Goal: Book appointment/travel/reservation

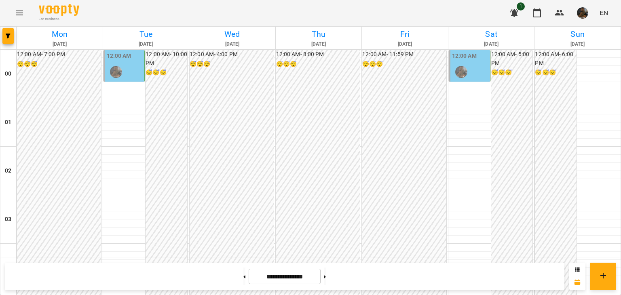
click at [133, 63] on div "12:00 AM" at bounding box center [125, 67] width 36 height 30
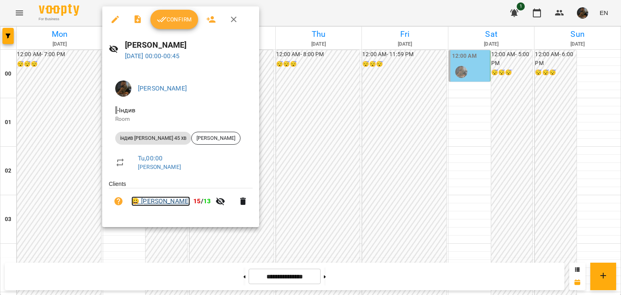
click at [165, 201] on link "😀 [PERSON_NAME]" at bounding box center [160, 202] width 59 height 10
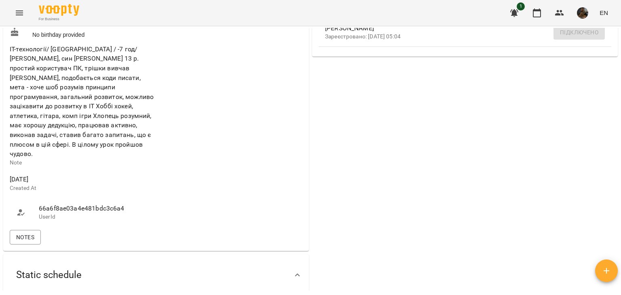
scroll to position [283, 0]
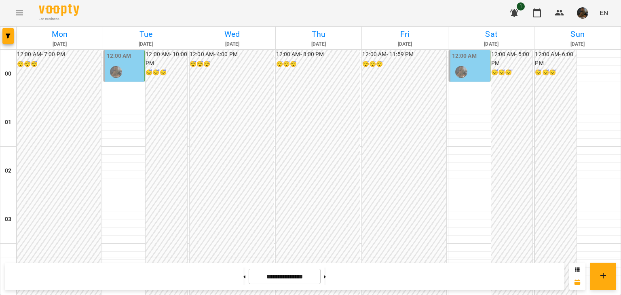
click at [135, 64] on div "12:00 AM" at bounding box center [125, 67] width 36 height 30
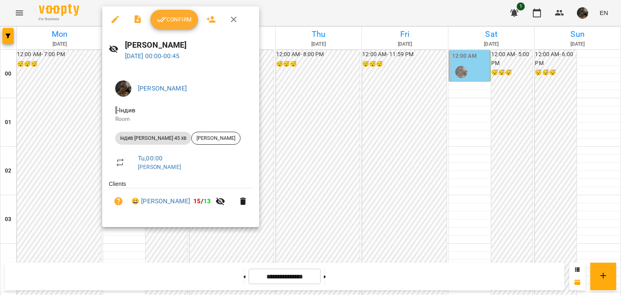
click at [46, 94] on div at bounding box center [310, 147] width 621 height 295
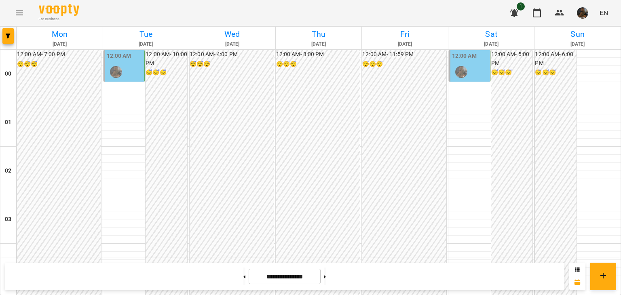
scroll to position [930, 0]
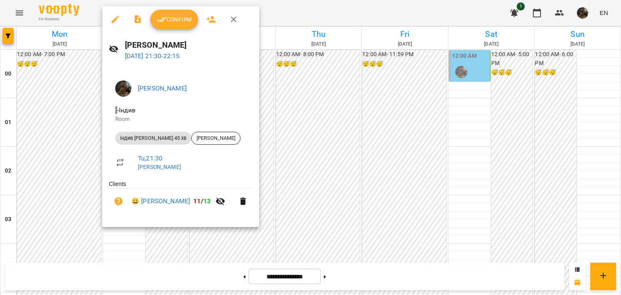
click at [80, 159] on div at bounding box center [310, 147] width 621 height 295
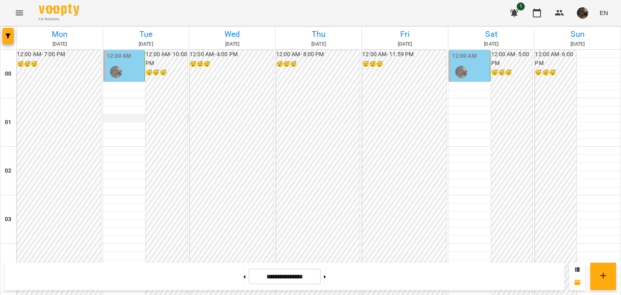
scroll to position [0, 0]
click at [137, 71] on div "12:00 AM" at bounding box center [125, 67] width 36 height 30
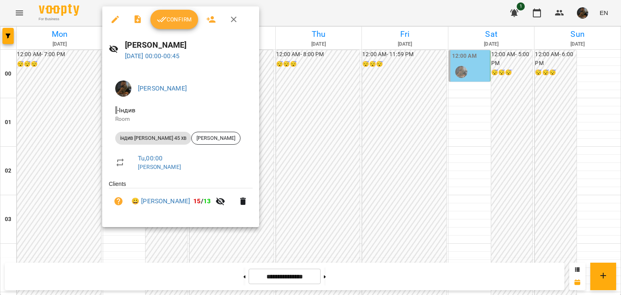
click at [175, 21] on span "Confirm" at bounding box center [174, 20] width 35 height 10
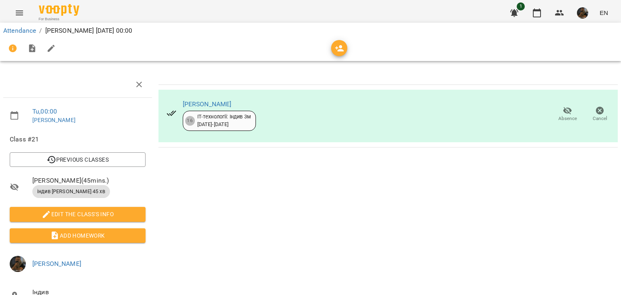
click at [15, 73] on div at bounding box center [77, 85] width 149 height 26
